Goal: Find contact information: Find contact information

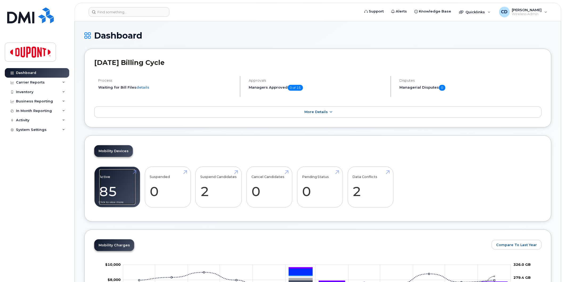
click at [119, 188] on link "Active 85 -11%" at bounding box center [117, 186] width 36 height 35
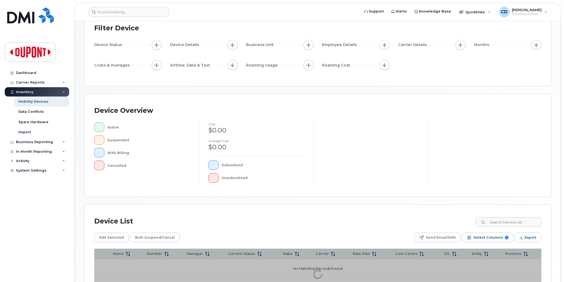
scroll to position [84, 0]
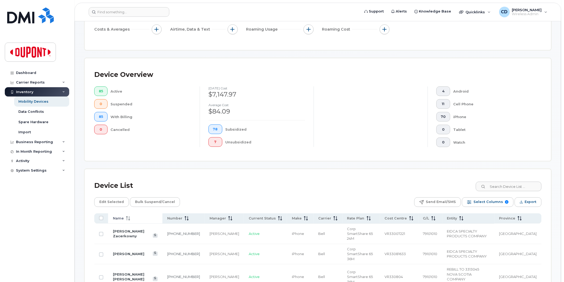
click at [129, 218] on icon at bounding box center [129, 218] width 1 height 4
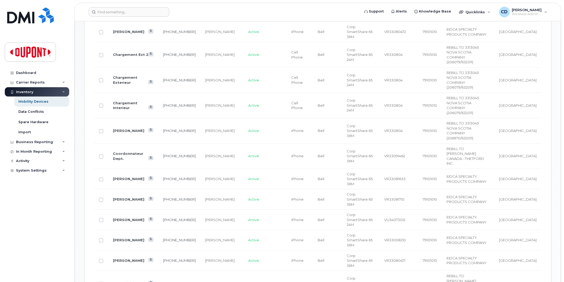
scroll to position [557, 0]
